Goal: Find specific page/section

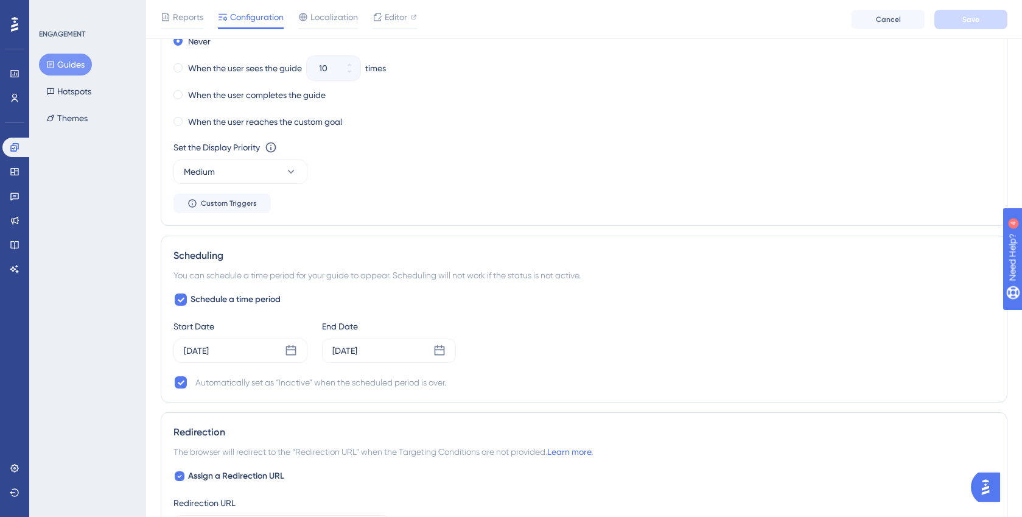
scroll to position [698, 0]
